Goal: Information Seeking & Learning: Learn about a topic

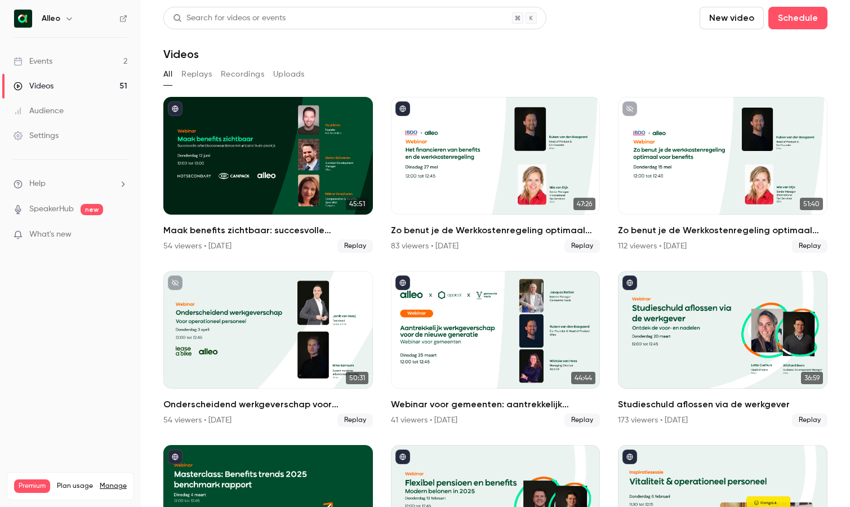
click at [93, 61] on link "Events 2" at bounding box center [70, 61] width 141 height 25
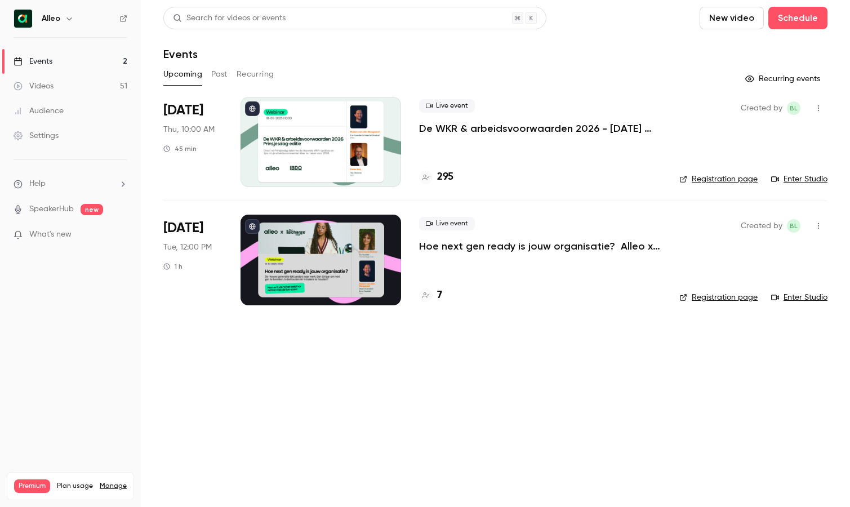
click at [452, 127] on p "De WKR & arbeidsvoorwaarden 2026 - [DATE] editie" at bounding box center [540, 129] width 242 height 14
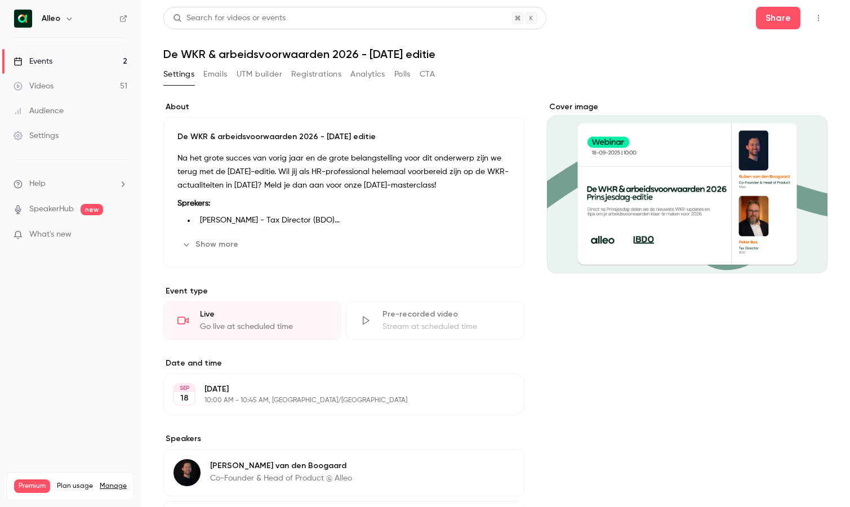
click at [68, 63] on link "Events 2" at bounding box center [70, 61] width 141 height 25
